Goal: Information Seeking & Learning: Learn about a topic

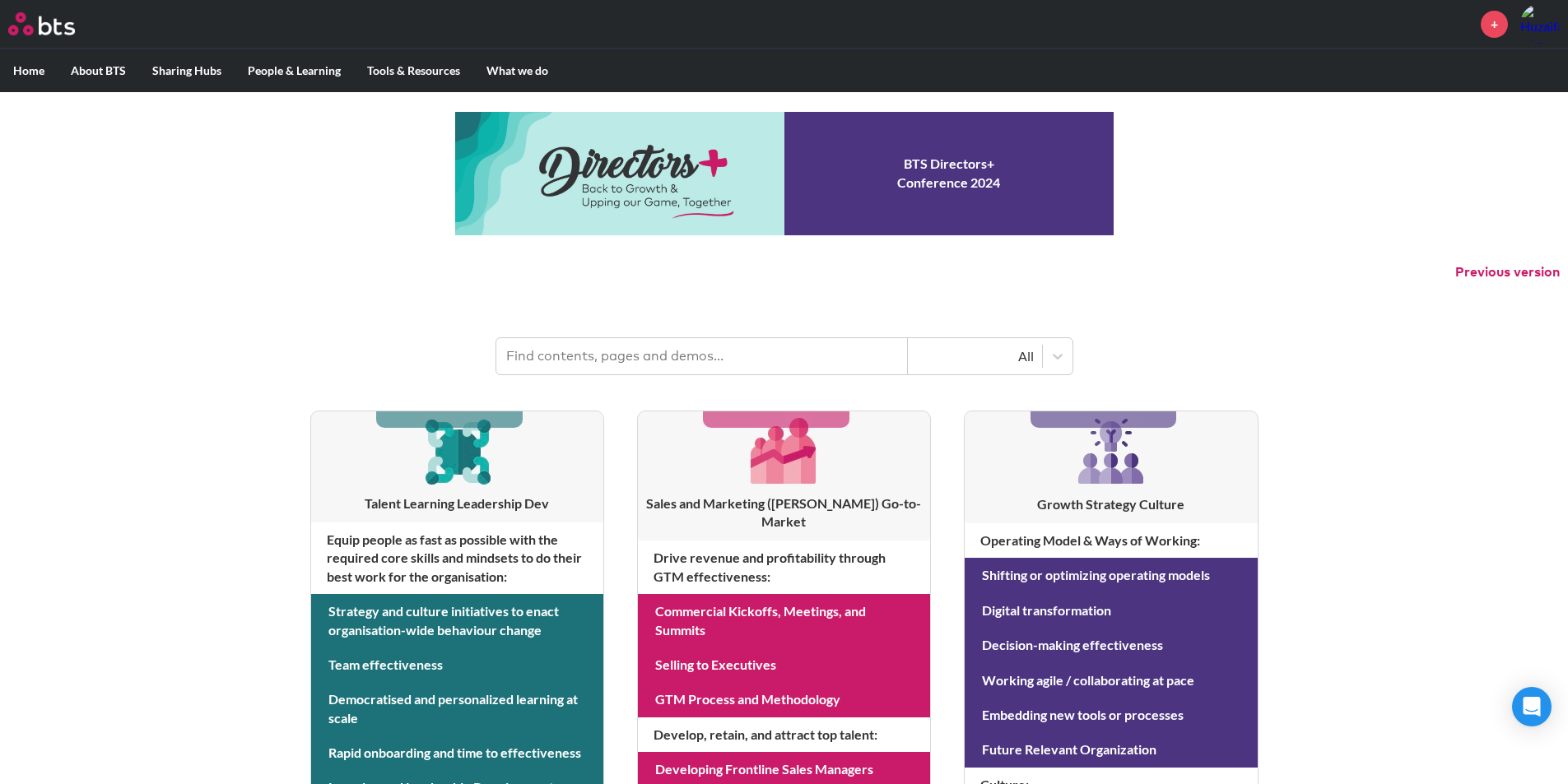
click at [612, 361] on input "text" at bounding box center [701, 355] width 411 height 37
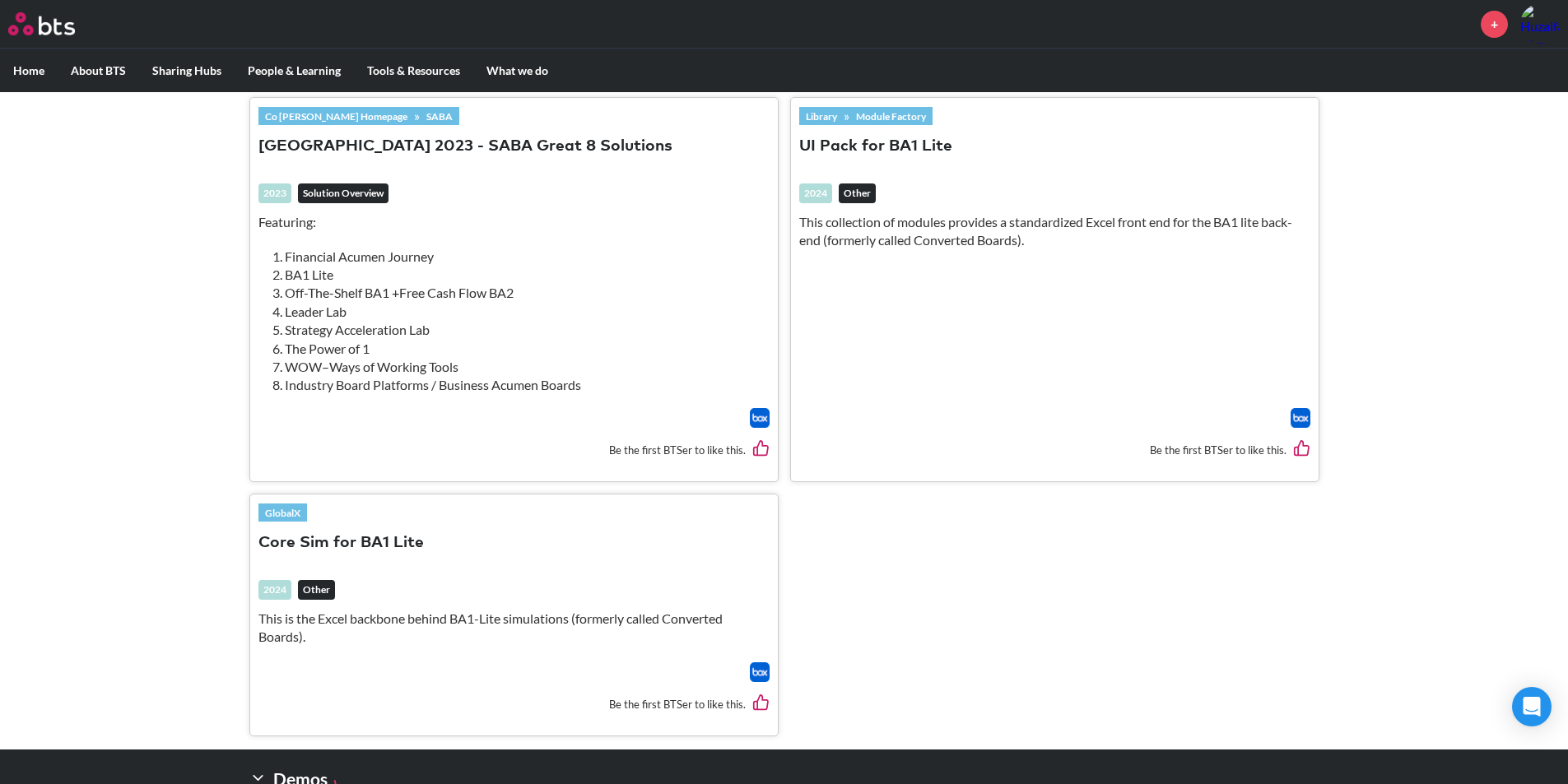
scroll to position [1022, 0]
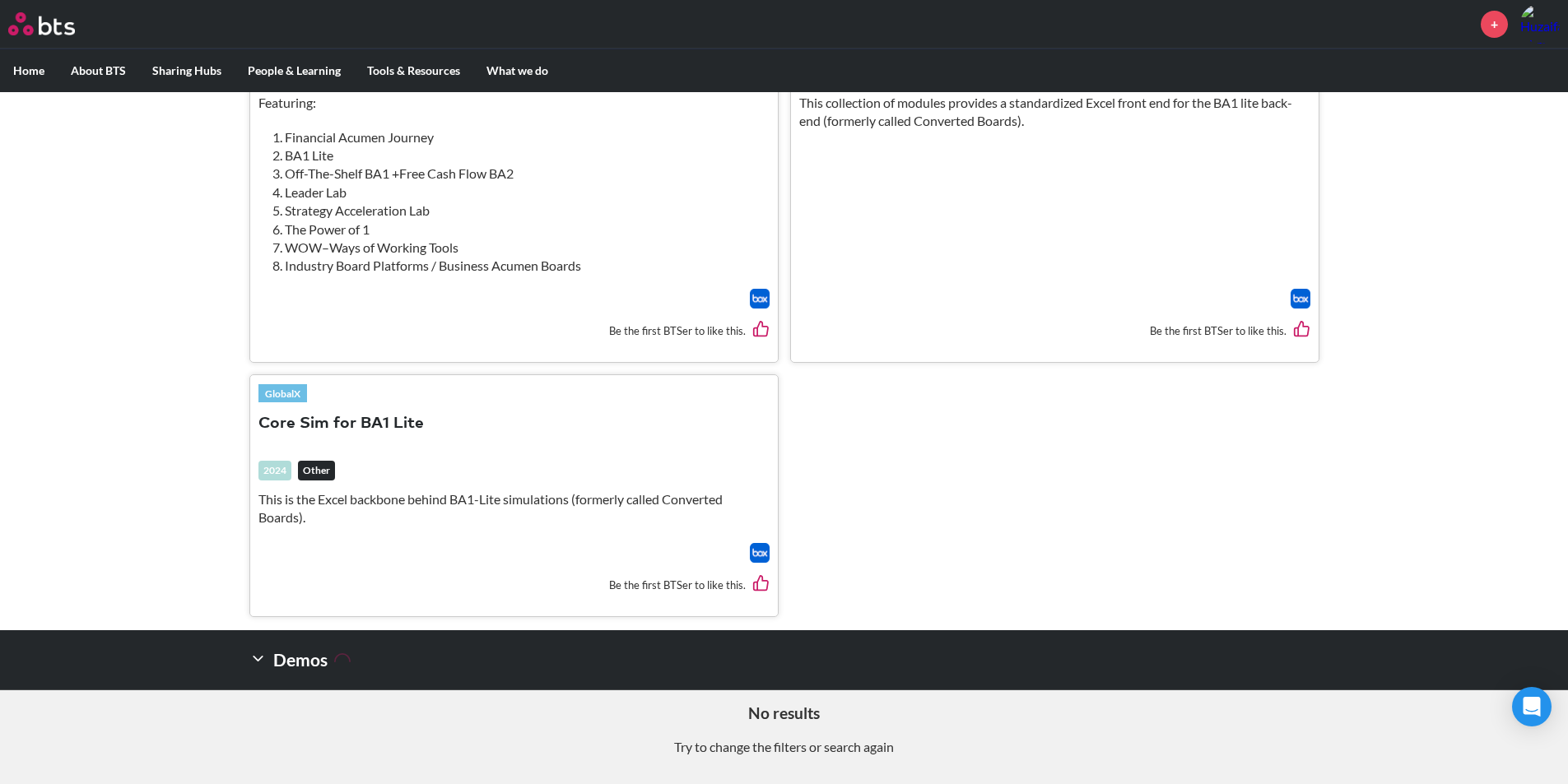
type input "ba1 lite"
click at [364, 424] on button "Core Sim for BA1 Lite" at bounding box center [341, 424] width 165 height 22
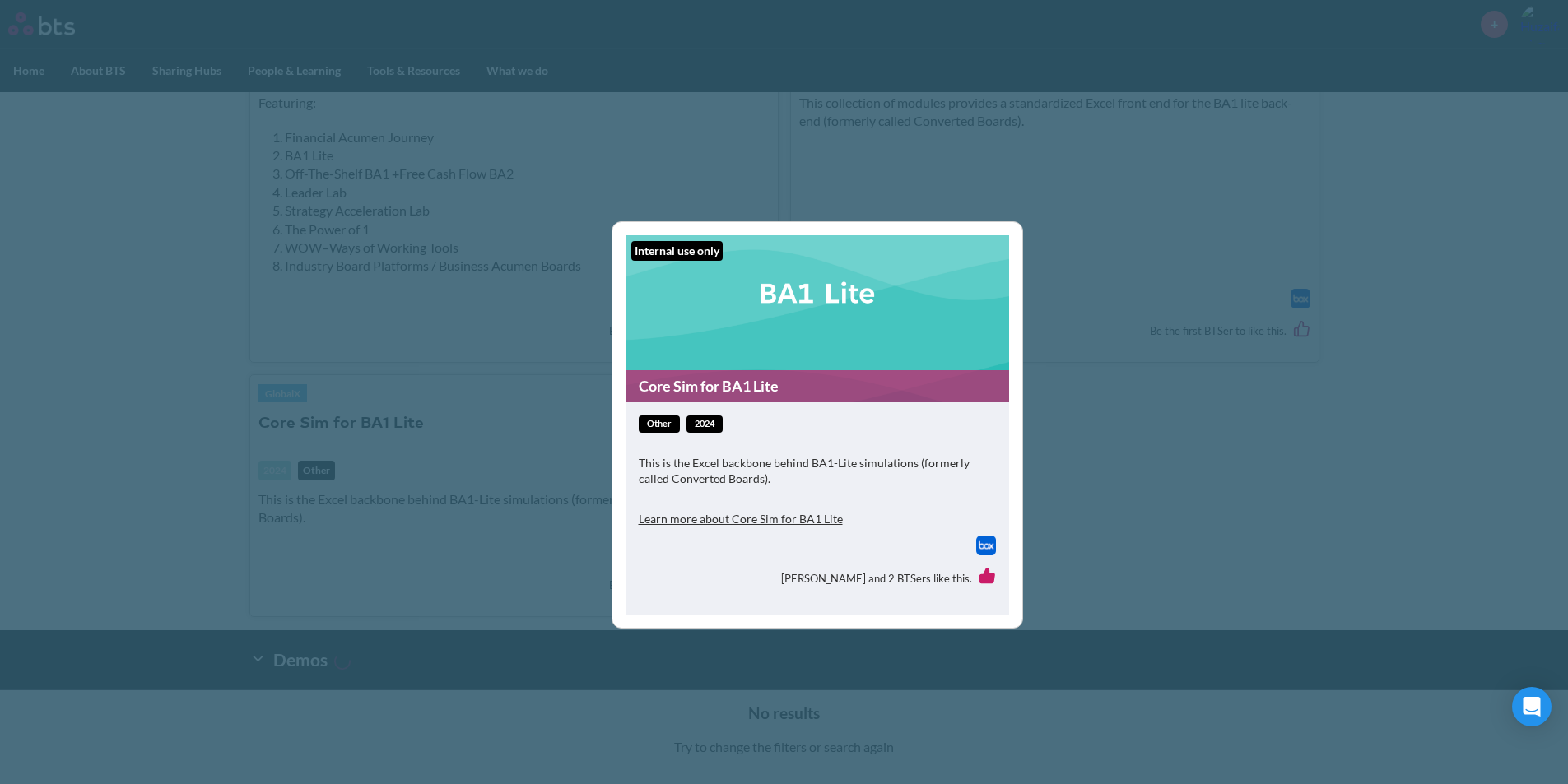
click at [909, 345] on figure "Internal use only Core Sim for BA1 Lite" at bounding box center [816, 319] width 383 height 167
click at [765, 526] on button "Learn more about Core Sim for BA1 Lite" at bounding box center [741, 519] width 204 height 33
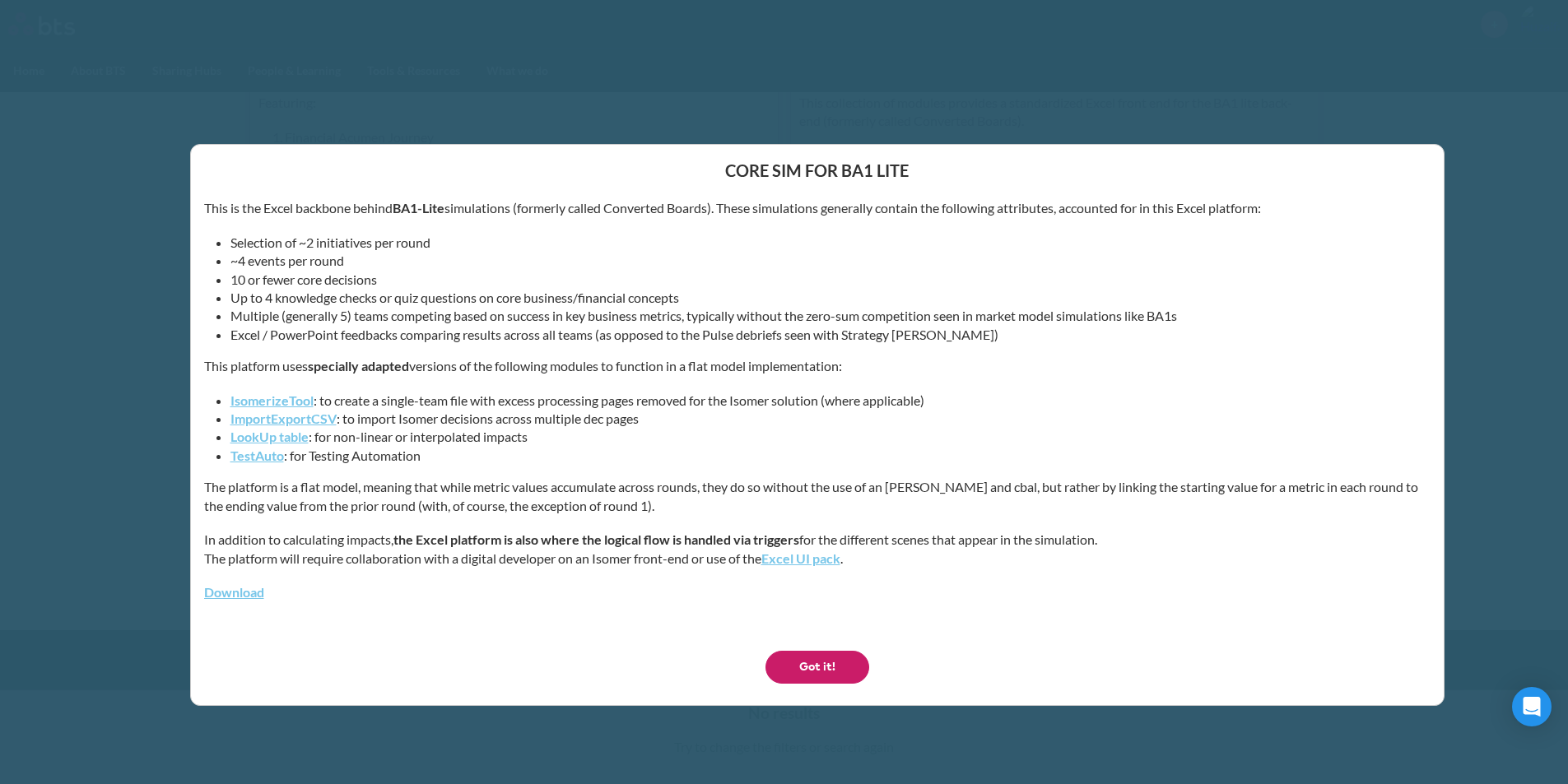
click at [808, 671] on button "Got it!" at bounding box center [817, 666] width 104 height 33
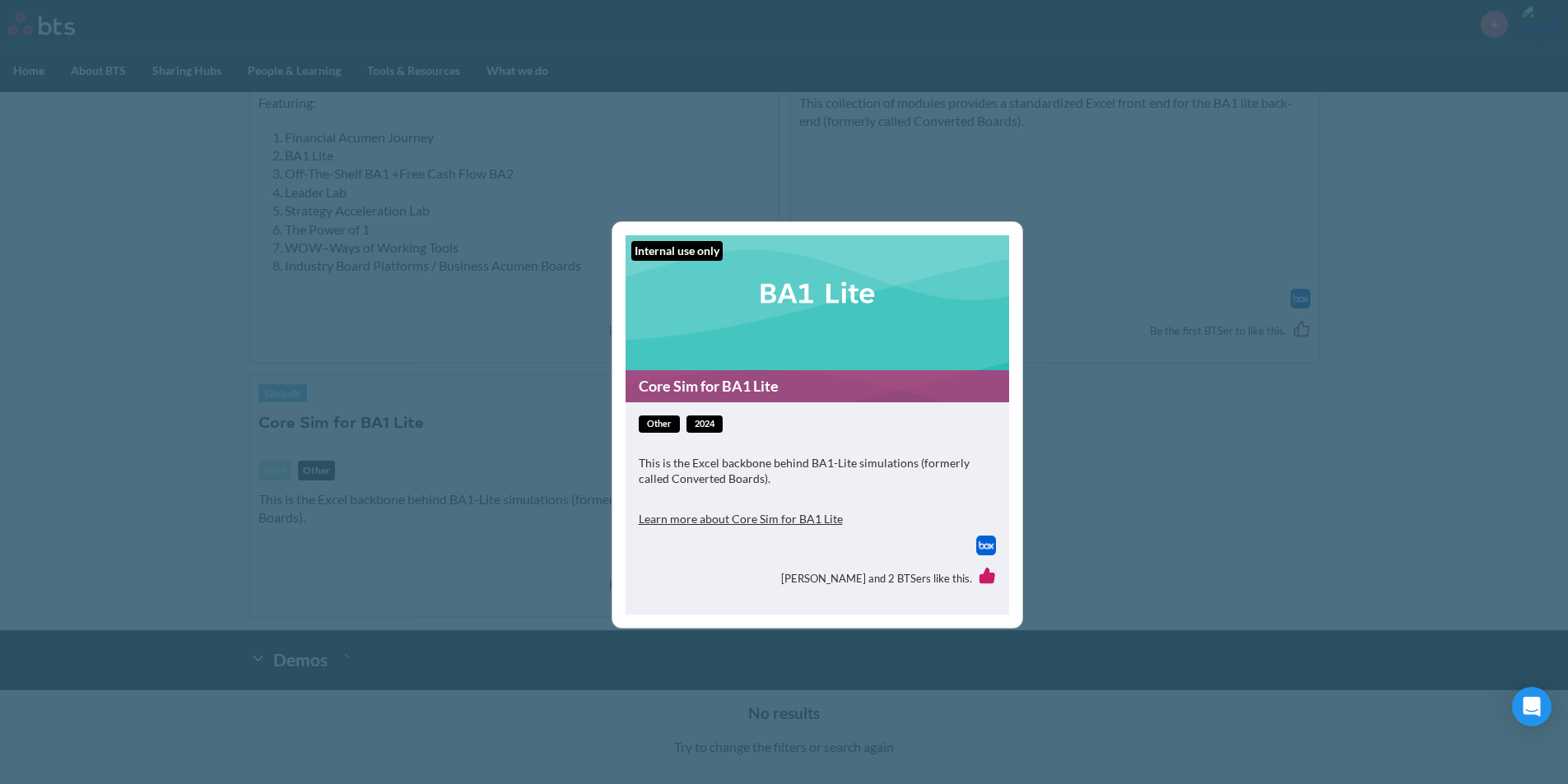
click at [1455, 620] on div "Internal use only Core Sim for BA1 Lite other 2024 This is the Excel backbone b…" at bounding box center [784, 392] width 1568 height 784
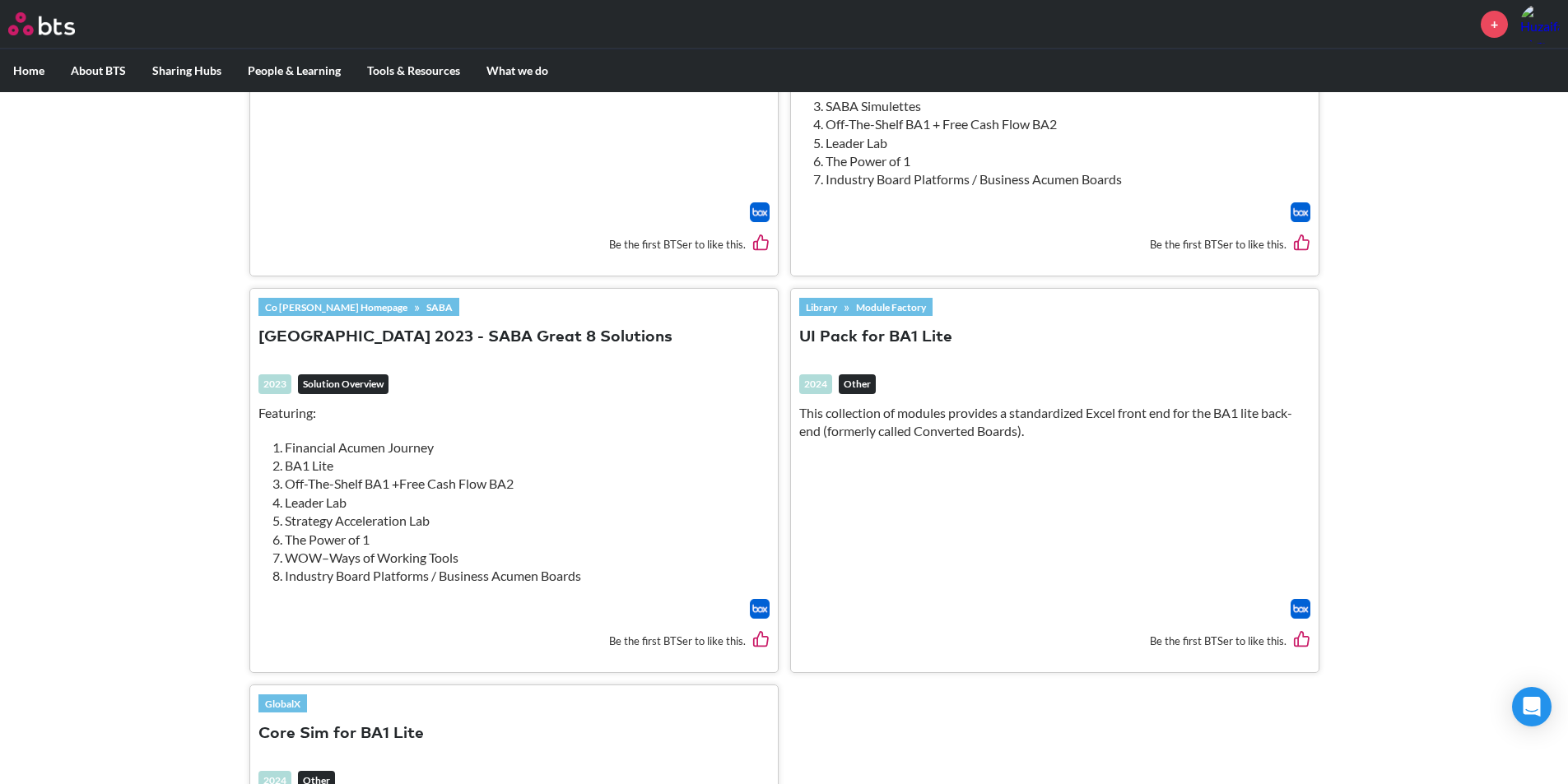
scroll to position [610, 0]
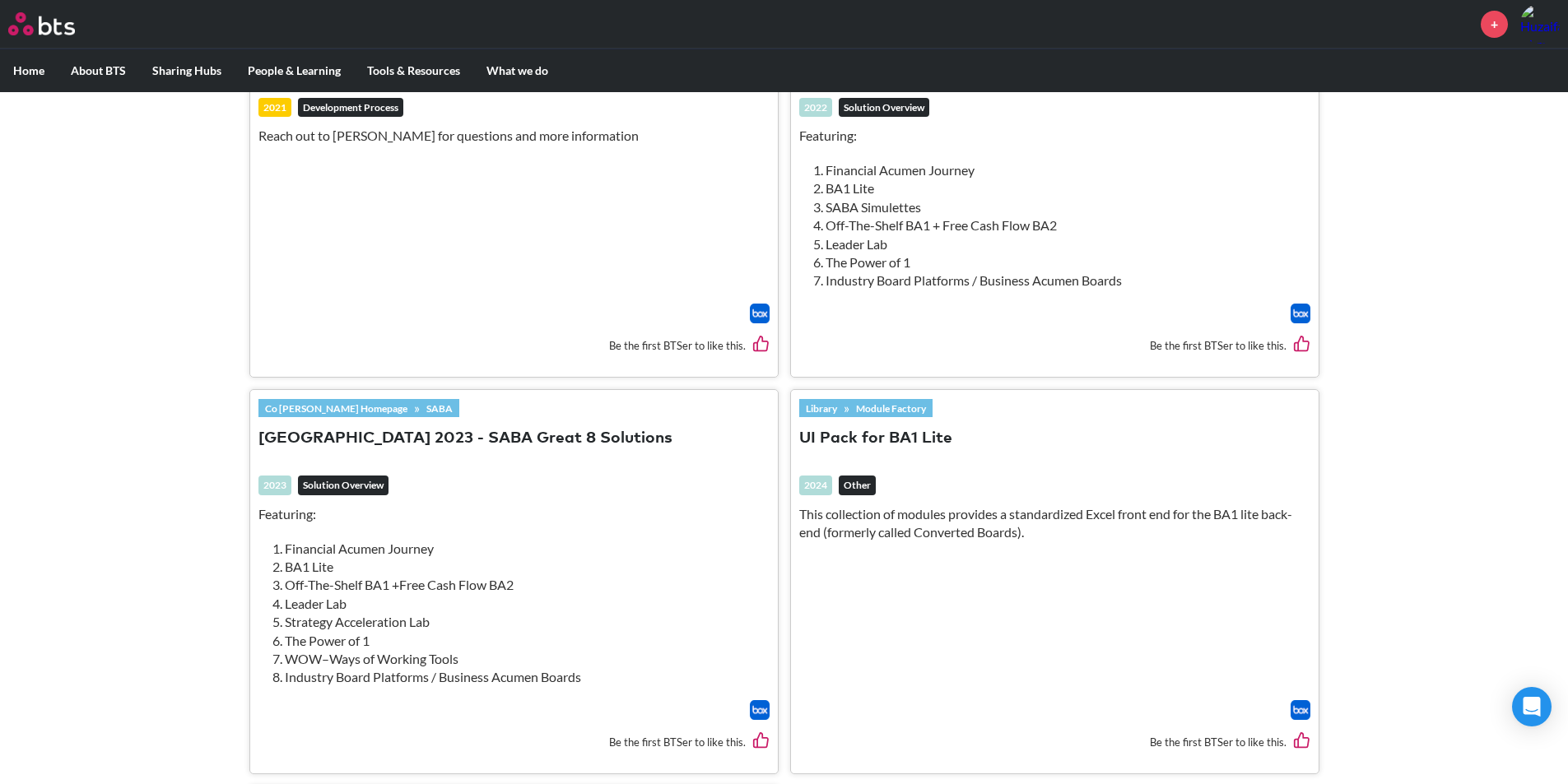
click at [918, 526] on p "This collection of modules provides a standardized Excel front end for the BA1 …" at bounding box center [1055, 523] width 511 height 37
click at [908, 436] on button "UI Pack for BA1 Lite" at bounding box center [876, 439] width 154 height 22
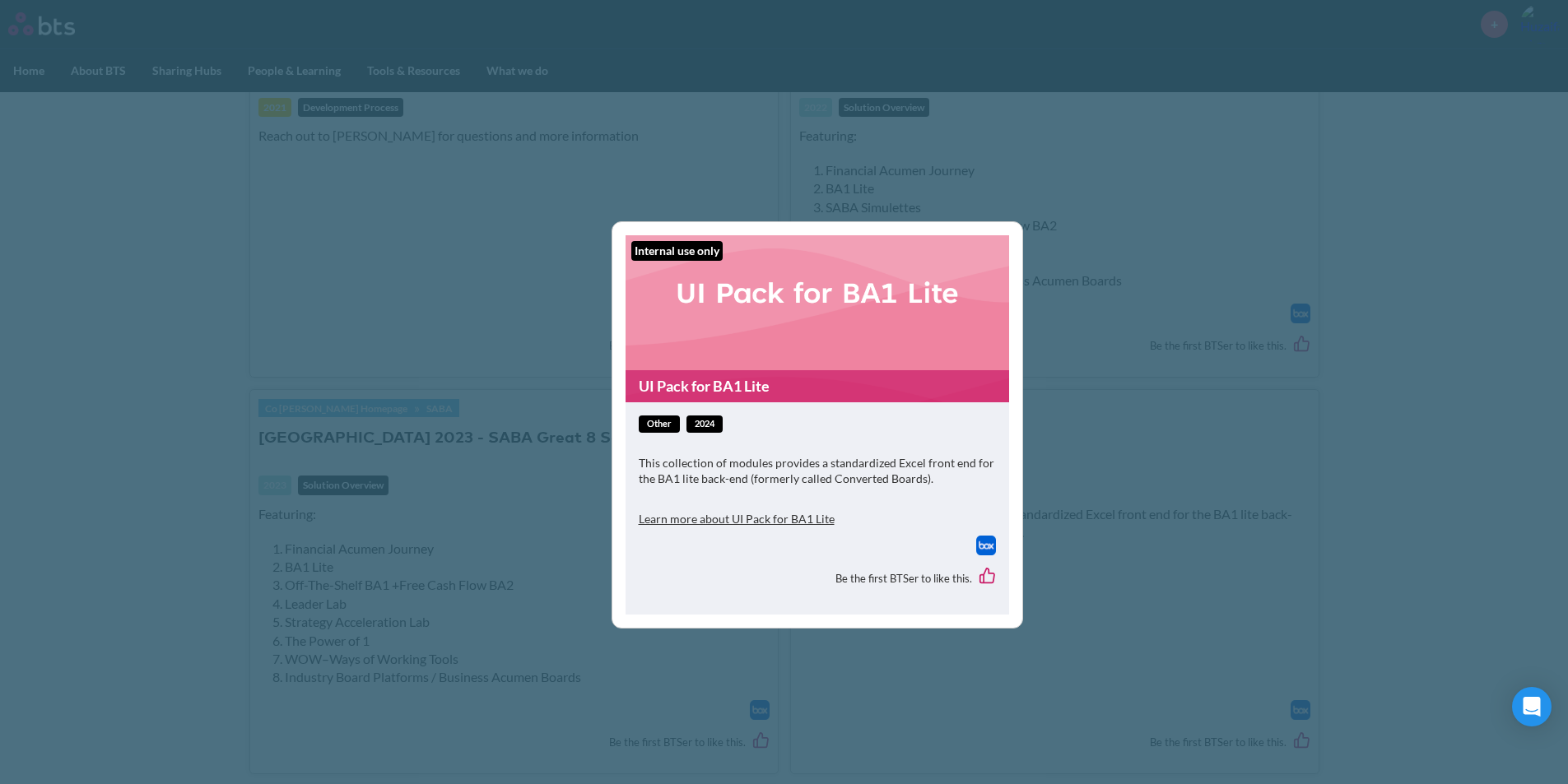
click at [707, 518] on button "Learn more about UI Pack for BA1 Lite" at bounding box center [737, 519] width 196 height 33
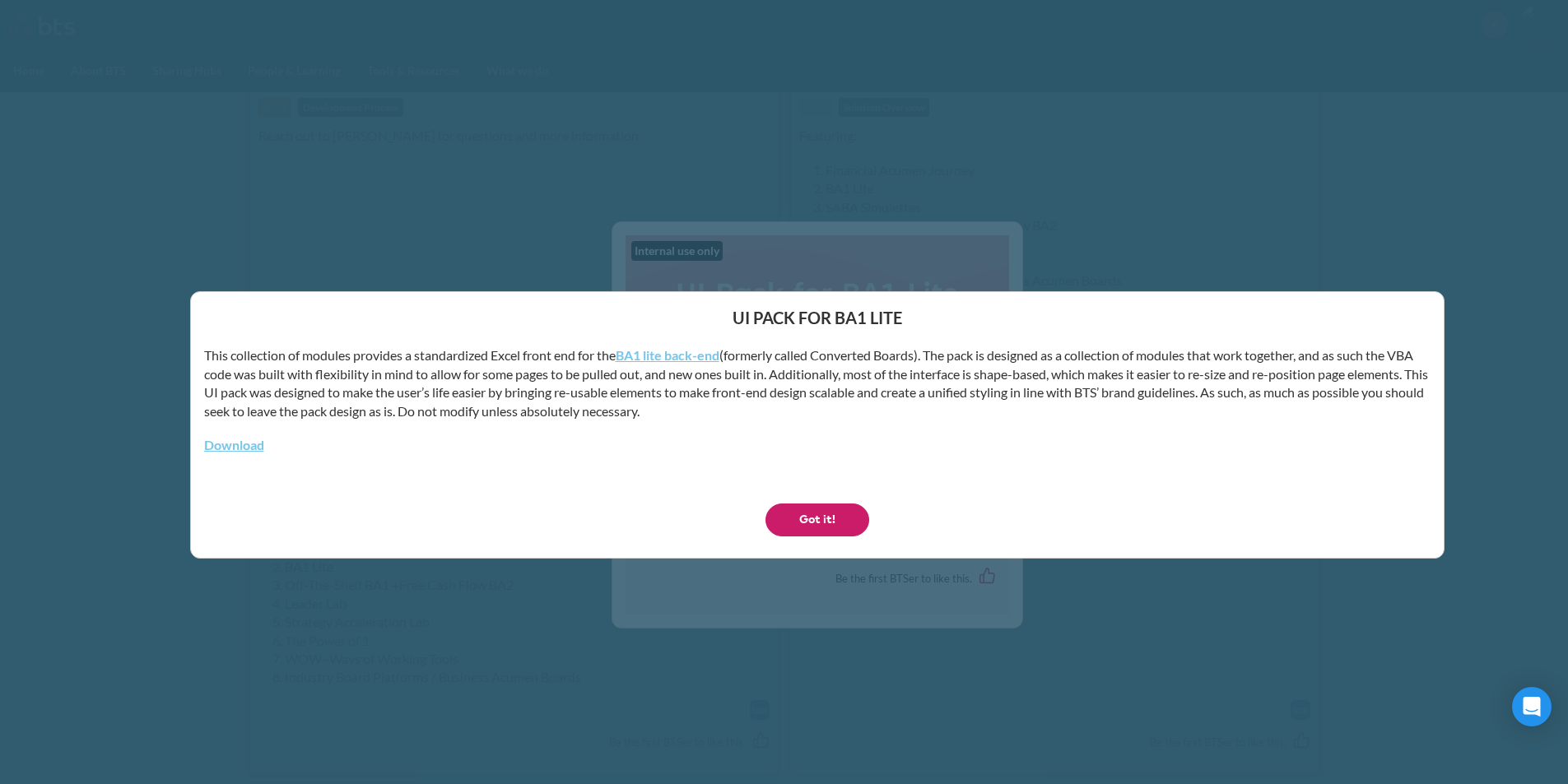
click at [819, 515] on button "Got it!" at bounding box center [817, 519] width 104 height 33
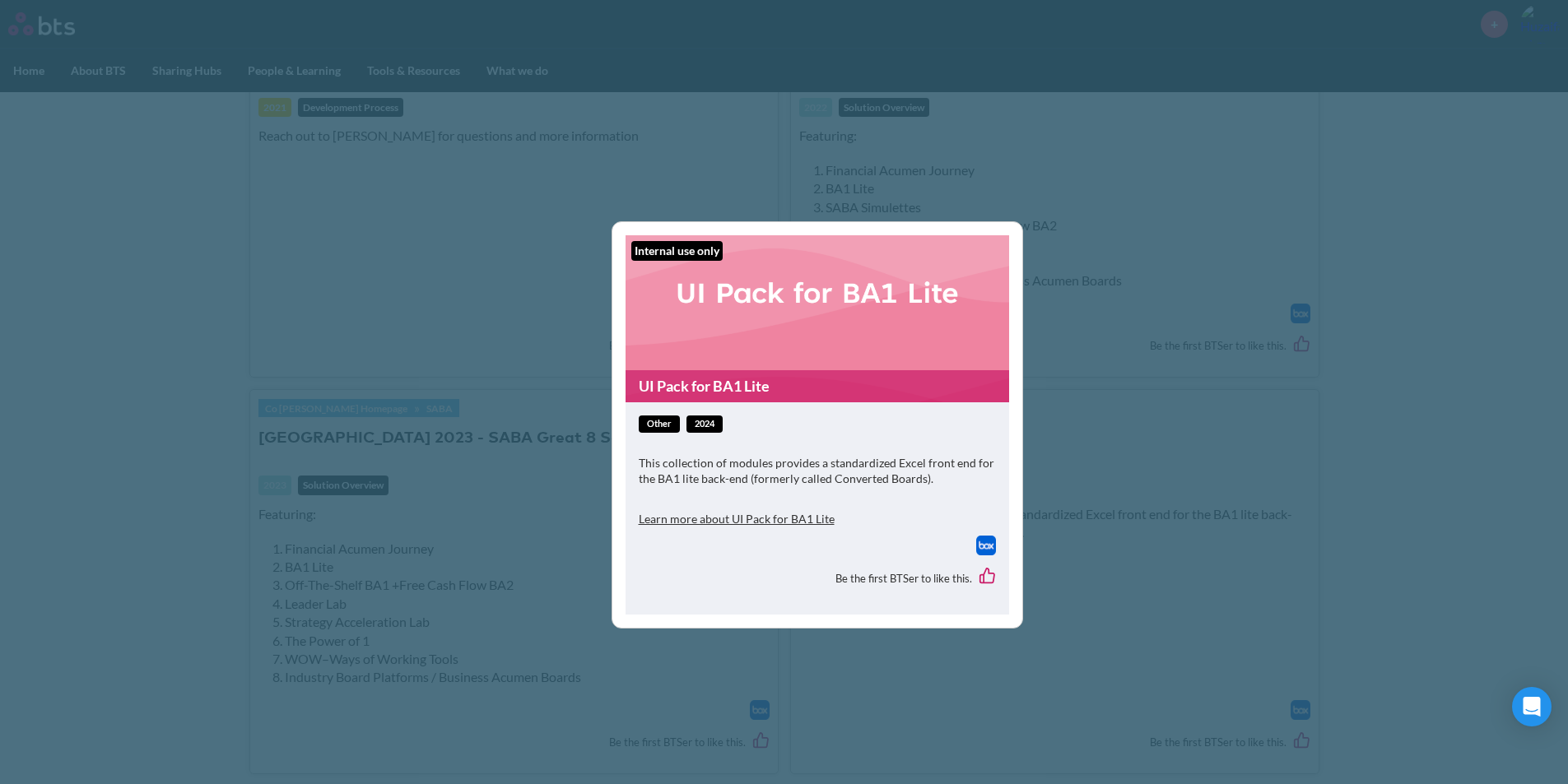
drag, startPoint x: 1395, startPoint y: 623, endPoint x: 1346, endPoint y: 624, distance: 49.0
click at [1396, 622] on div "Internal use only UI Pack for BA1 Lite other 2024 This collection of modules pr…" at bounding box center [784, 392] width 1568 height 784
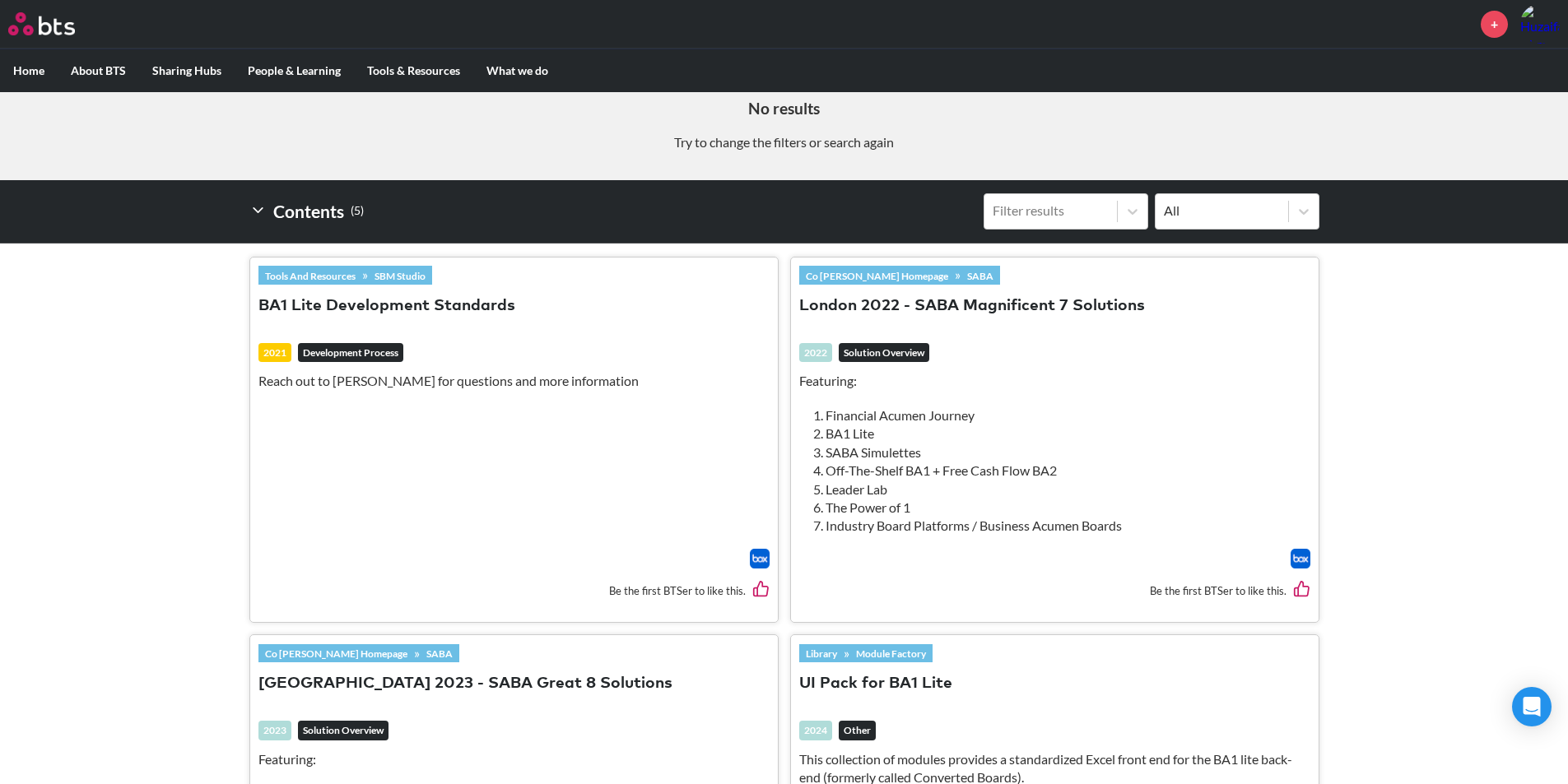
scroll to position [363, 0]
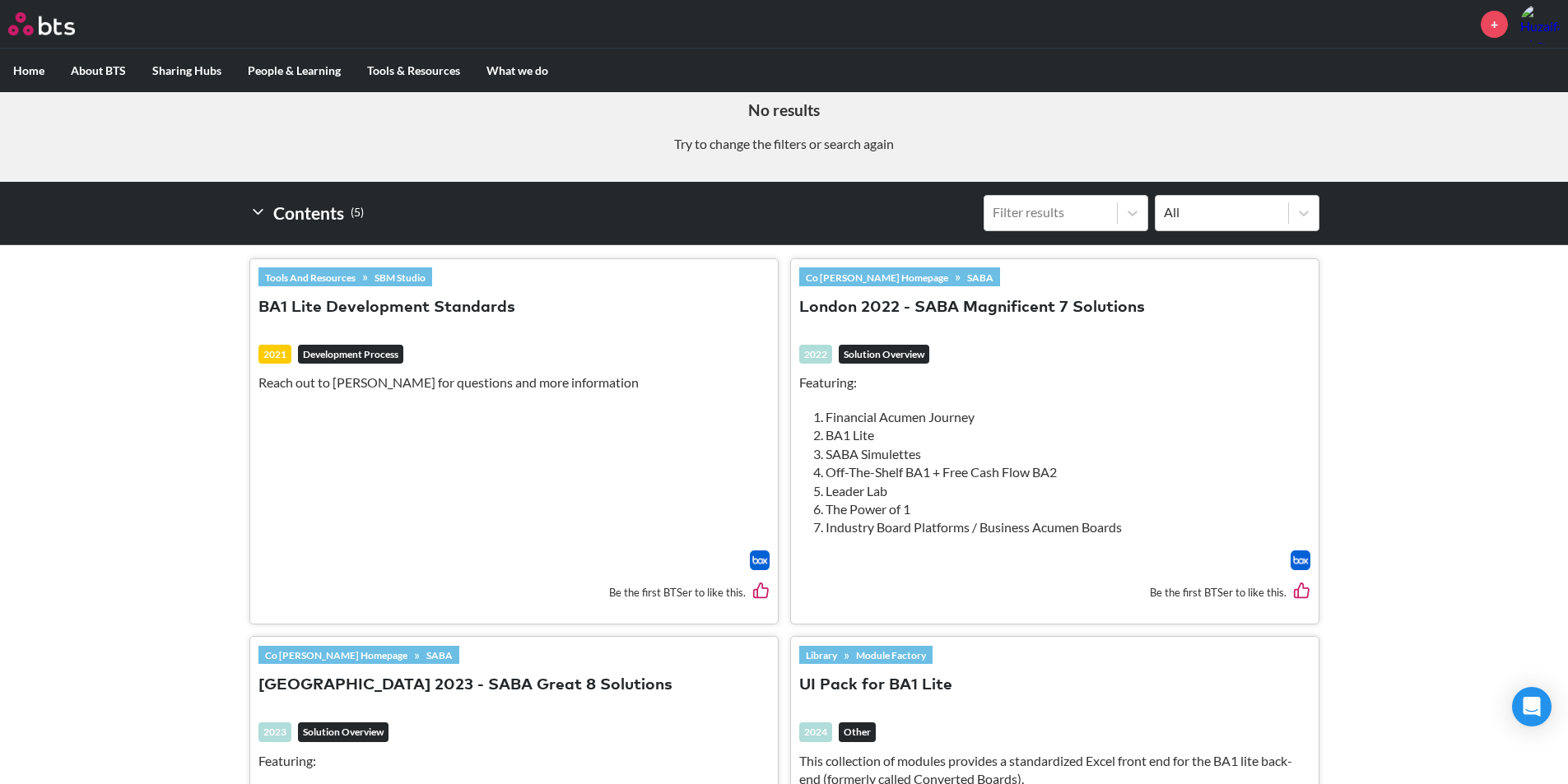
click at [431, 302] on button "BA1 Lite Development Standards" at bounding box center [386, 308] width 257 height 22
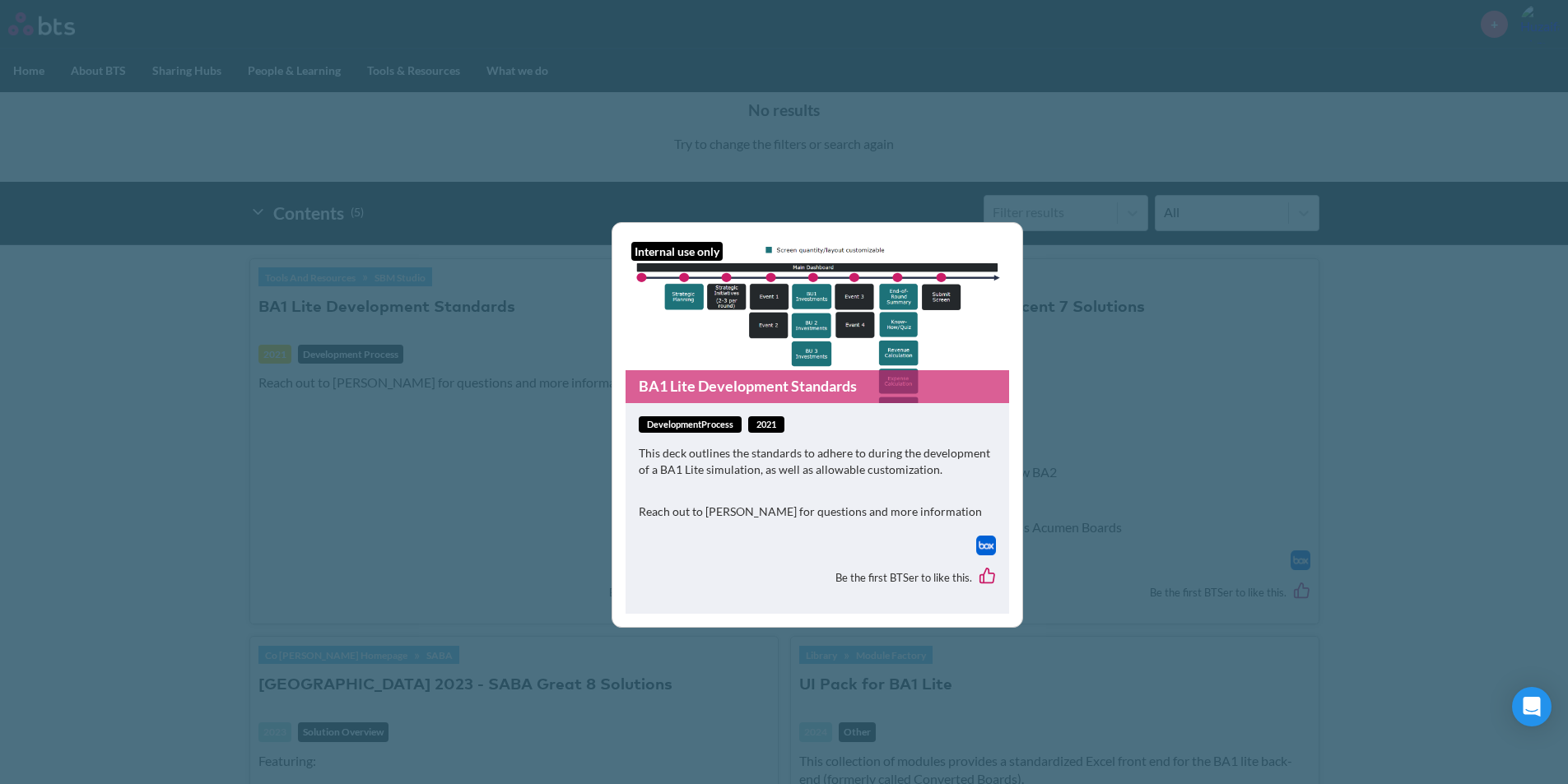
click at [814, 500] on div "developmentProcess 2021 This deck outlines the standards to adhere to during th…" at bounding box center [817, 475] width 358 height 119
click at [806, 342] on figure "Internal use only BA1 Lite Development Standards" at bounding box center [816, 319] width 383 height 167
click at [986, 539] on img at bounding box center [986, 545] width 20 height 20
